Goal: Use online tool/utility: Utilize a website feature to perform a specific function

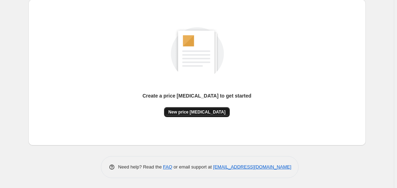
scroll to position [78, 0]
click at [196, 111] on span "New price [MEDICAL_DATA]" at bounding box center [196, 112] width 57 height 6
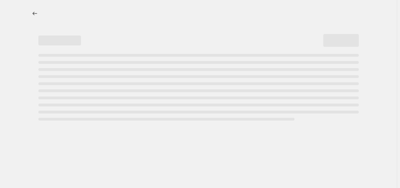
select select "percentage"
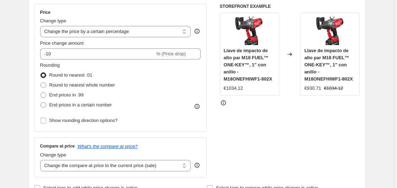
scroll to position [109, 0]
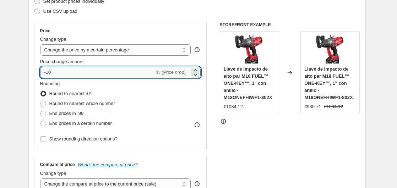
click at [104, 72] on input "-10" at bounding box center [97, 72] width 115 height 11
type input "-1"
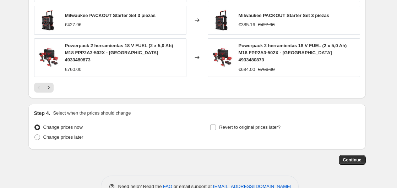
scroll to position [545, 0]
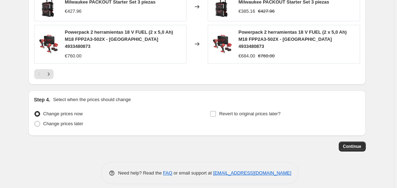
type input "-35"
drag, startPoint x: 367, startPoint y: 143, endPoint x: 326, endPoint y: 130, distance: 42.9
click at [354, 144] on span "Continue" at bounding box center [352, 147] width 18 height 6
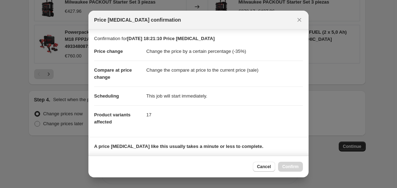
scroll to position [112, 0]
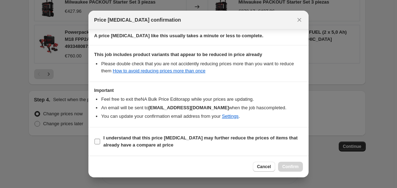
click at [165, 134] on span "I understand that this price [MEDICAL_DATA] may further reduce the prices of it…" at bounding box center [202, 141] width 199 height 14
click at [100, 139] on input "I understand that this price [MEDICAL_DATA] may further reduce the prices of it…" at bounding box center [97, 142] width 6 height 6
checkbox input "true"
click at [295, 165] on span "Confirm" at bounding box center [290, 167] width 16 height 6
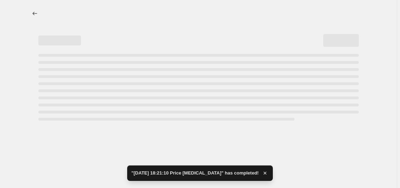
select select "percentage"
